Goal: Task Accomplishment & Management: Use online tool/utility

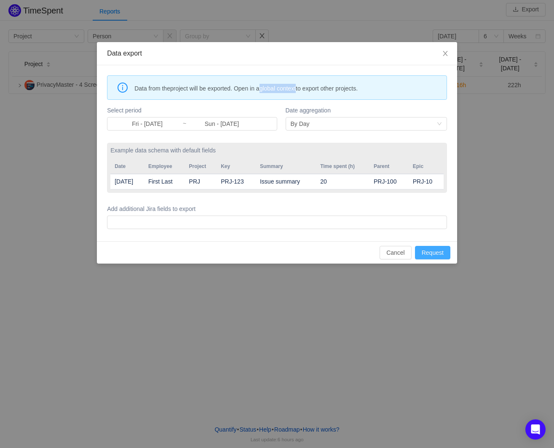
click at [438, 250] on button "Request" at bounding box center [432, 252] width 35 height 13
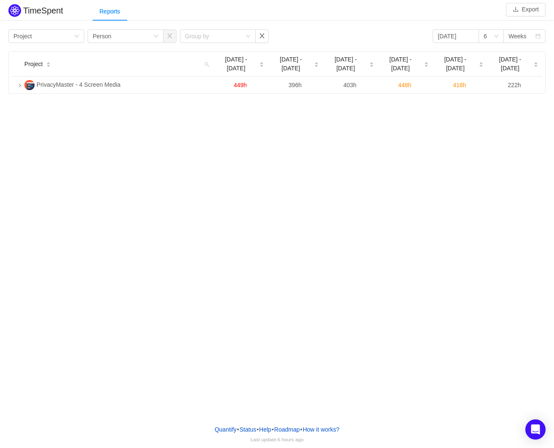
click at [366, 186] on div "TimeSpent Export Reports Group by Project Group by Person Group by 2025-08-01 6…" at bounding box center [277, 209] width 554 height 418
click at [333, 24] on div "TimeSpent Export Reports Group by Project Group by Person Group by 2025-08-01 6…" at bounding box center [277, 48] width 554 height 92
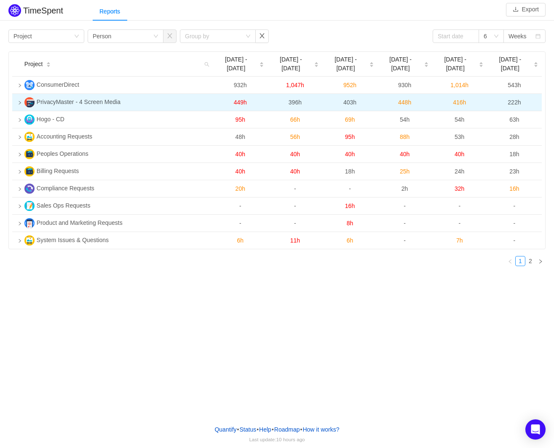
click at [134, 97] on td "PrivacyMaster - 4 Screen Media" at bounding box center [117, 102] width 192 height 17
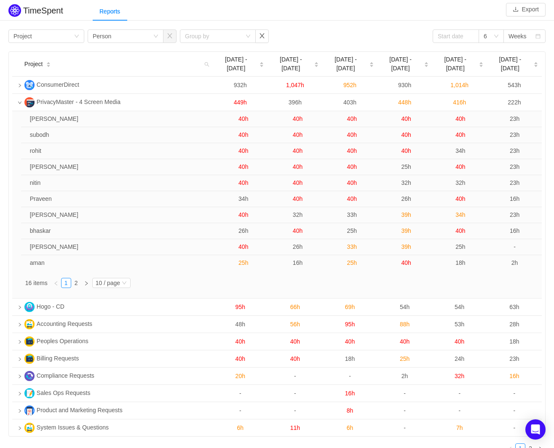
click at [326, 24] on div "TimeSpent Export Reports Group by Project Group by Person Group by 6 Weeks Proj…" at bounding box center [277, 231] width 554 height 458
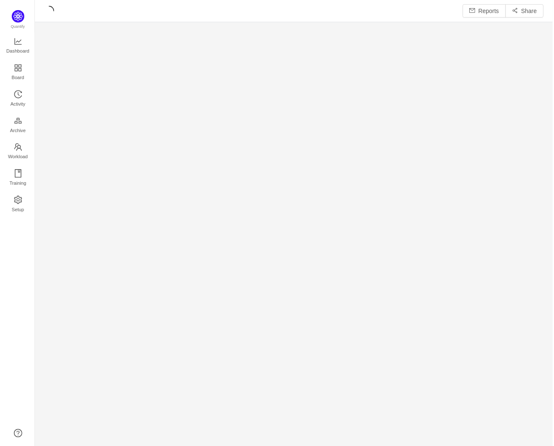
scroll to position [448, 520]
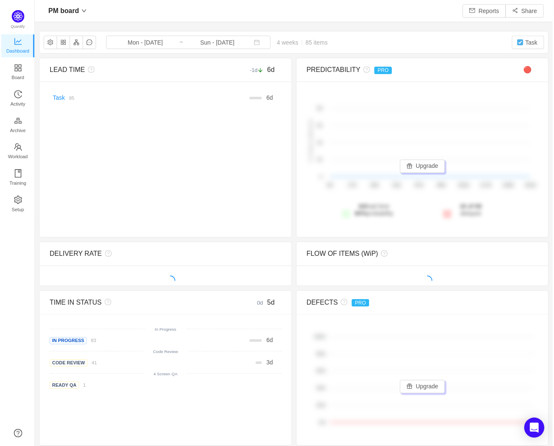
scroll to position [4, 4]
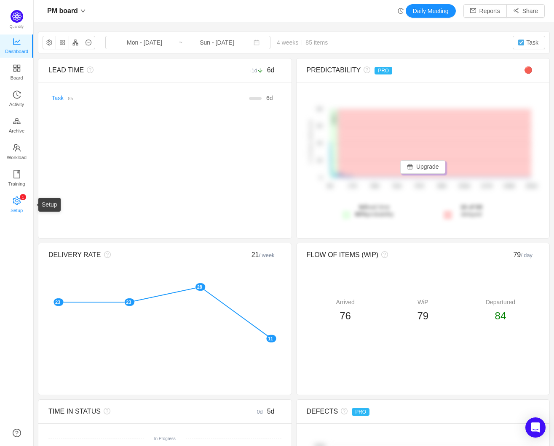
click at [16, 202] on icon "icon: setting" at bounding box center [17, 201] width 8 height 8
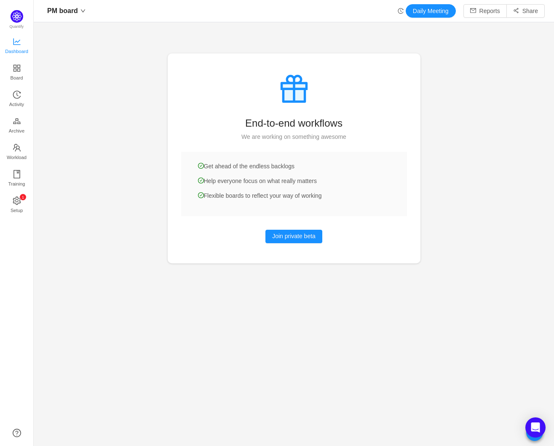
click at [17, 40] on icon "icon: line-chart" at bounding box center [17, 41] width 8 height 8
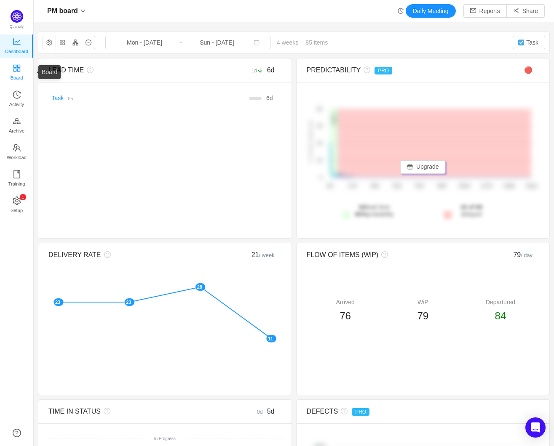
click at [15, 67] on icon "icon: appstore" at bounding box center [16, 67] width 7 height 7
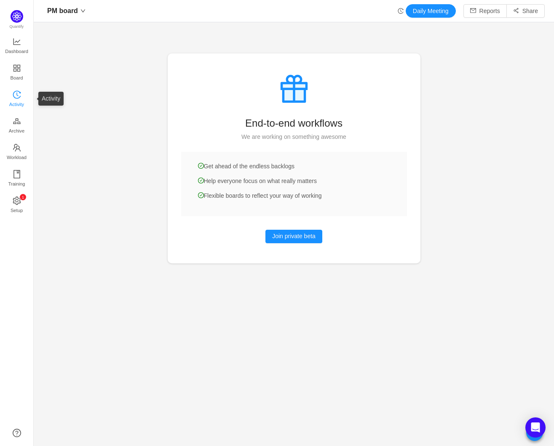
click at [15, 93] on icon "icon: history" at bounding box center [17, 95] width 8 height 8
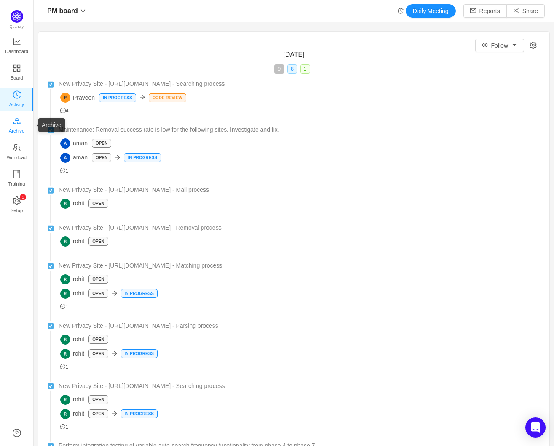
click at [16, 120] on icon "icon: gold" at bounding box center [17, 121] width 8 height 8
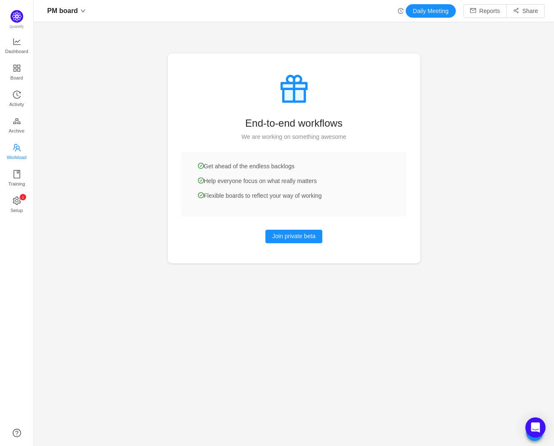
click at [16, 144] on link "Workload" at bounding box center [17, 152] width 8 height 17
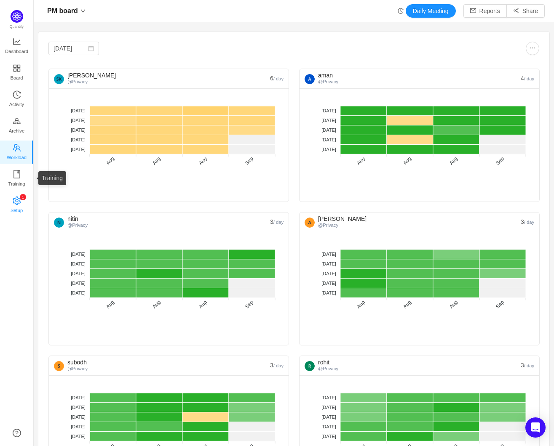
click at [18, 197] on icon "icon: setting" at bounding box center [17, 200] width 8 height 8
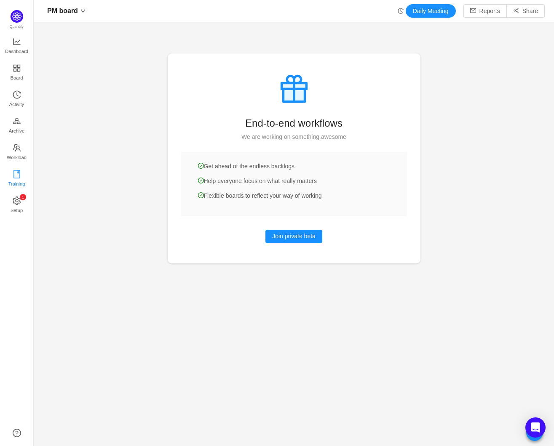
click at [12, 178] on span "Training" at bounding box center [16, 184] width 17 height 17
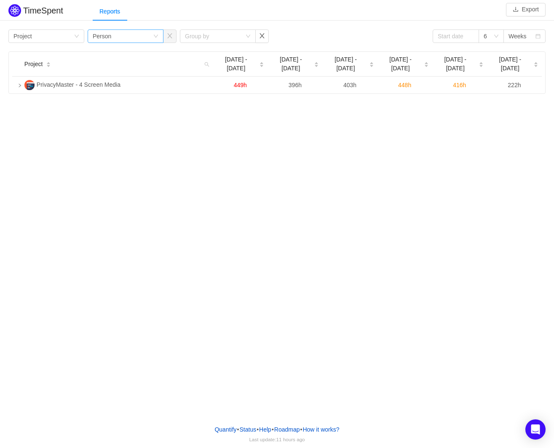
click at [154, 35] on icon "icon: down" at bounding box center [155, 36] width 5 height 5
click at [131, 67] on li "Team" at bounding box center [125, 65] width 76 height 13
click at [146, 40] on div "Group by Team" at bounding box center [123, 36] width 60 height 13
click at [134, 52] on li "Issue" at bounding box center [125, 51] width 76 height 13
click at [49, 31] on div "Group by Project" at bounding box center [43, 36] width 60 height 13
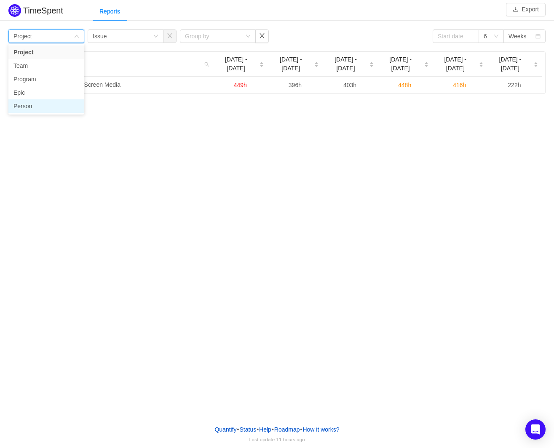
click at [33, 109] on li "Person" at bounding box center [46, 105] width 76 height 13
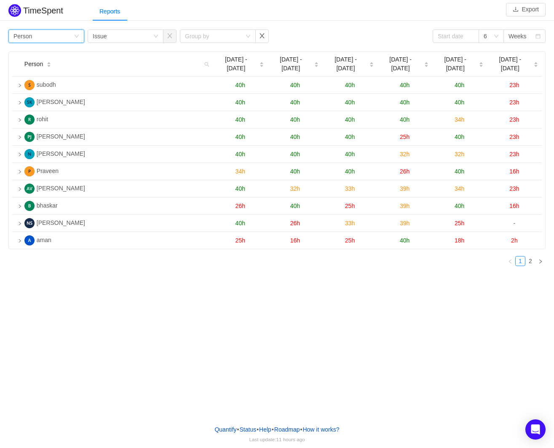
click at [223, 27] on div "Group by Person Group by Issue Group by 6 Weeks Person Jul 28 - Aug 3 Aug 4 - 1…" at bounding box center [277, 149] width 554 height 245
click at [330, 25] on div "TimeSpent Export Reports Group by Person Group by Issue Group by 6 Weeks Person…" at bounding box center [277, 137] width 554 height 271
click at [57, 37] on div "Group by Person" at bounding box center [43, 36] width 60 height 13
click at [54, 53] on li "Project" at bounding box center [46, 51] width 76 height 13
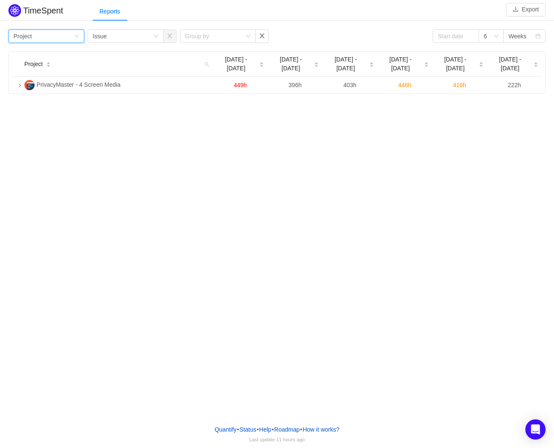
click at [274, 21] on div "TimeSpent Export Reports Group by Project Group by Issue Group by 6 Weeks Proje…" at bounding box center [277, 48] width 554 height 92
click at [241, 37] on div "Group by" at bounding box center [213, 36] width 56 height 8
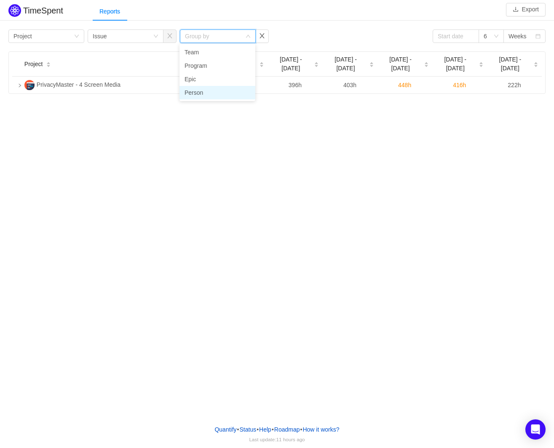
click at [214, 93] on li "Person" at bounding box center [217, 92] width 76 height 13
click at [339, 11] on div "Reports" at bounding box center [323, 11] width 461 height 19
click at [390, 146] on div "TimeSpent Export Reports Group by Project Group by Issue Group by Person 6 Week…" at bounding box center [277, 209] width 554 height 418
click at [389, 31] on div "Group by Project Group by Issue Group by Person 6 Weeks" at bounding box center [276, 35] width 537 height 13
click at [266, 15] on div "Reports" at bounding box center [323, 11] width 461 height 19
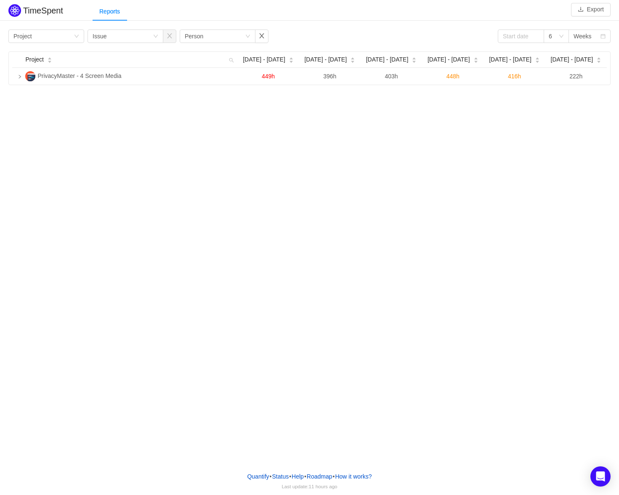
click at [133, 189] on div "TimeSpent Export Reports Group by Project Group by Issue Group by Person 6 Week…" at bounding box center [309, 232] width 619 height 465
click at [433, 26] on div "TimeSpent Export Reports Group by Project Group by Issue Group by Person 6 Week…" at bounding box center [309, 43] width 619 height 83
click at [553, 11] on button "Export" at bounding box center [591, 9] width 40 height 13
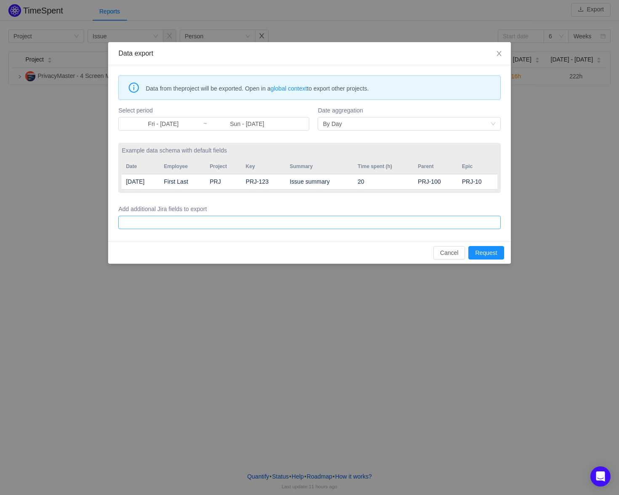
click at [221, 222] on div at bounding box center [308, 222] width 375 height 13
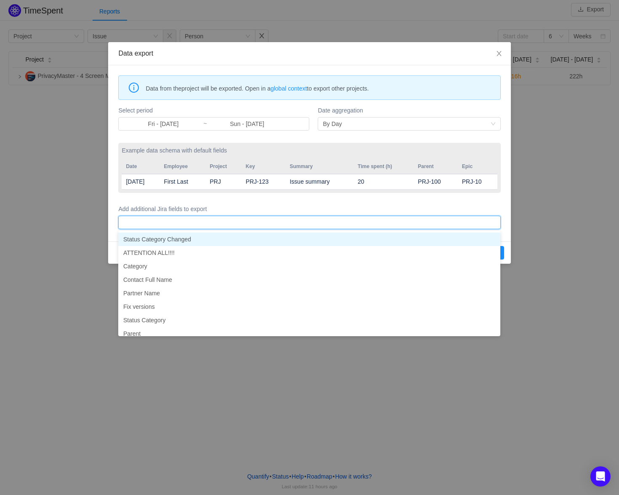
type input "4"
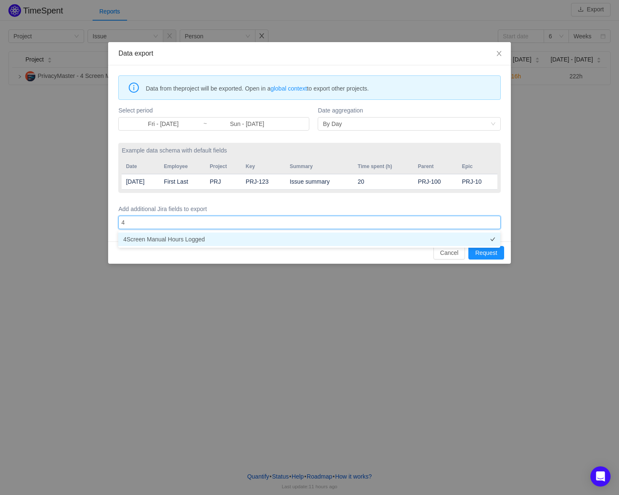
click at [218, 237] on li "4Screen Manual Hours Logged" at bounding box center [309, 238] width 382 height 13
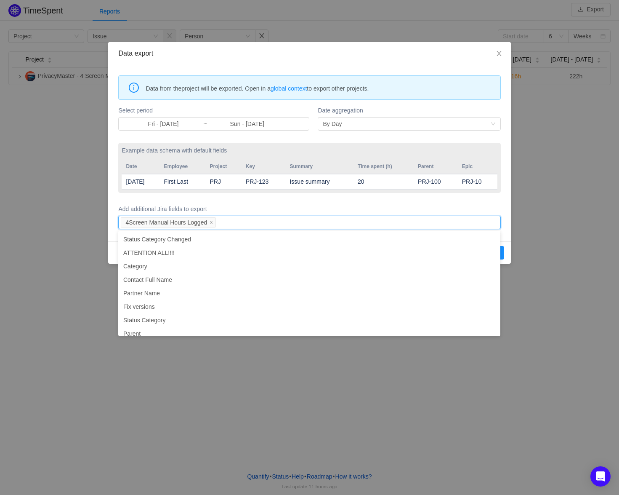
click at [261, 205] on label "Add additional Jira fields to export" at bounding box center [309, 209] width 382 height 9
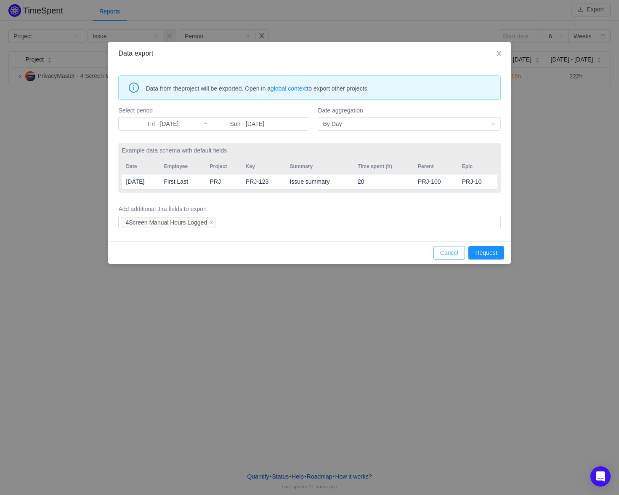
click at [450, 253] on button "Cancel" at bounding box center [450, 252] width 32 height 13
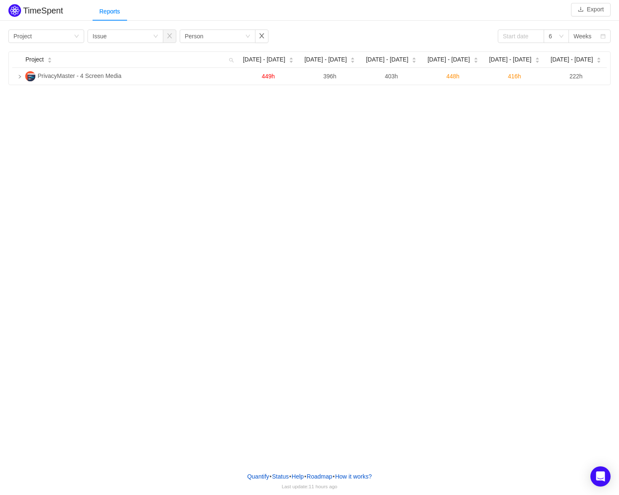
click at [309, 18] on div "Reports" at bounding box center [356, 11] width 527 height 19
click at [314, 13] on div "Reports" at bounding box center [356, 11] width 527 height 19
click at [553, 8] on button "Export" at bounding box center [591, 9] width 40 height 13
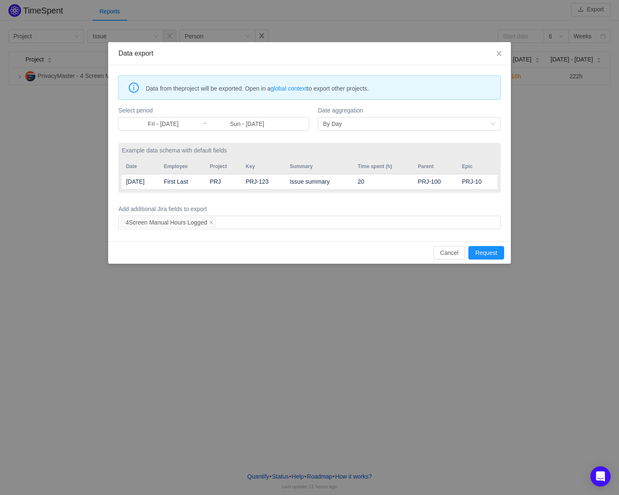
click at [345, 306] on div "Data export Data from the project will be exported. Open in a global context to…" at bounding box center [309, 247] width 619 height 495
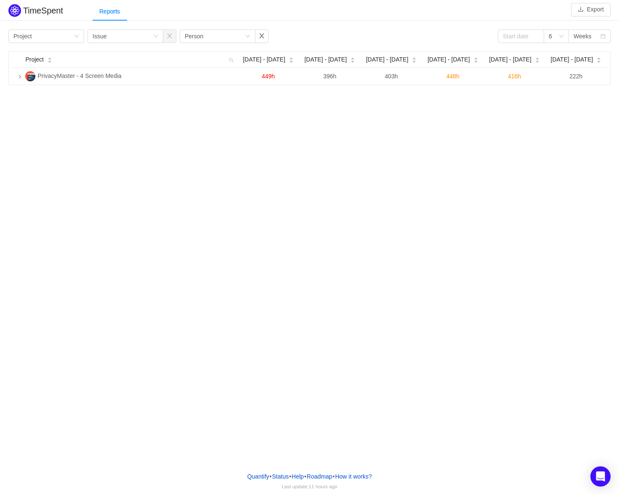
click at [127, 192] on div "TimeSpent Export Reports Group by Project Group by Issue Group by Person 6 Week…" at bounding box center [309, 232] width 619 height 465
click at [213, 6] on div "Reports" at bounding box center [356, 11] width 527 height 19
click at [322, 11] on div "Reports" at bounding box center [356, 11] width 527 height 19
click at [343, 30] on div "Group by Project Group by Issue Group by Person 6 Weeks" at bounding box center [309, 35] width 602 height 13
click at [334, 24] on div "TimeSpent Export Reports Group by Project Group by Issue Group by Person 6 Week…" at bounding box center [309, 43] width 619 height 83
